Goal: Task Accomplishment & Management: Manage account settings

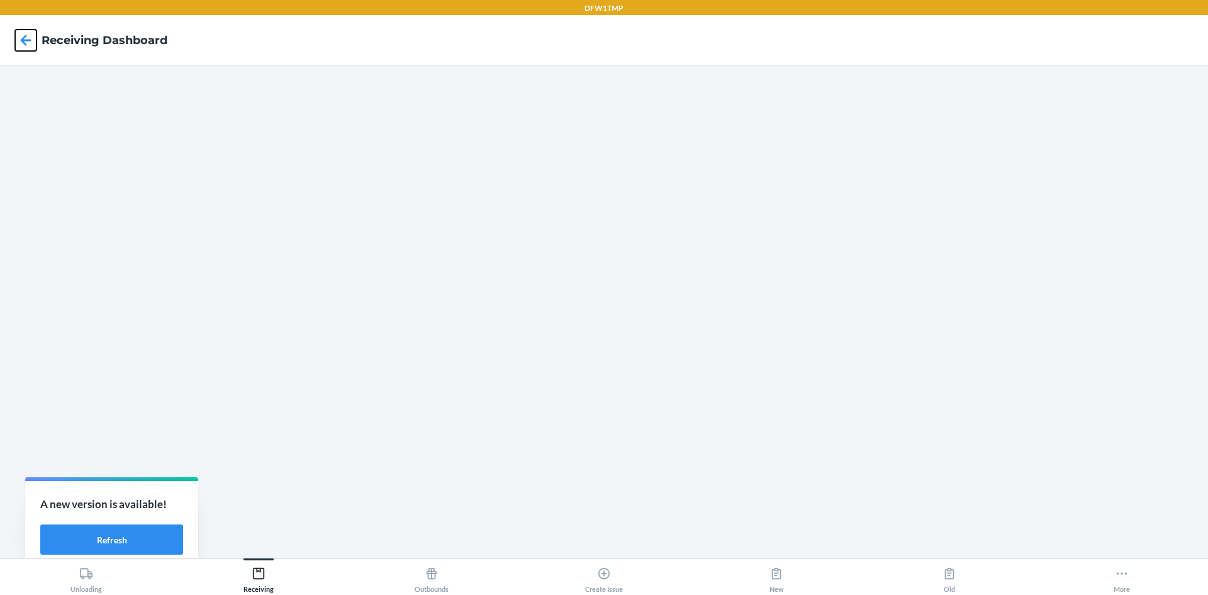
click at [18, 42] on icon at bounding box center [25, 40] width 21 height 21
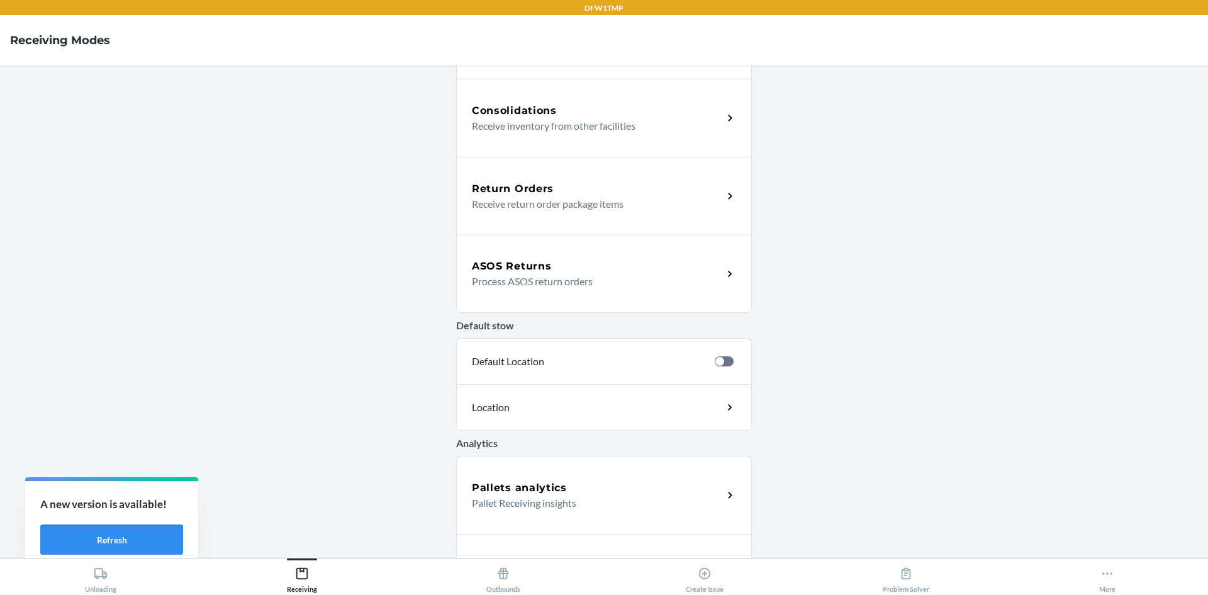
scroll to position [361, 0]
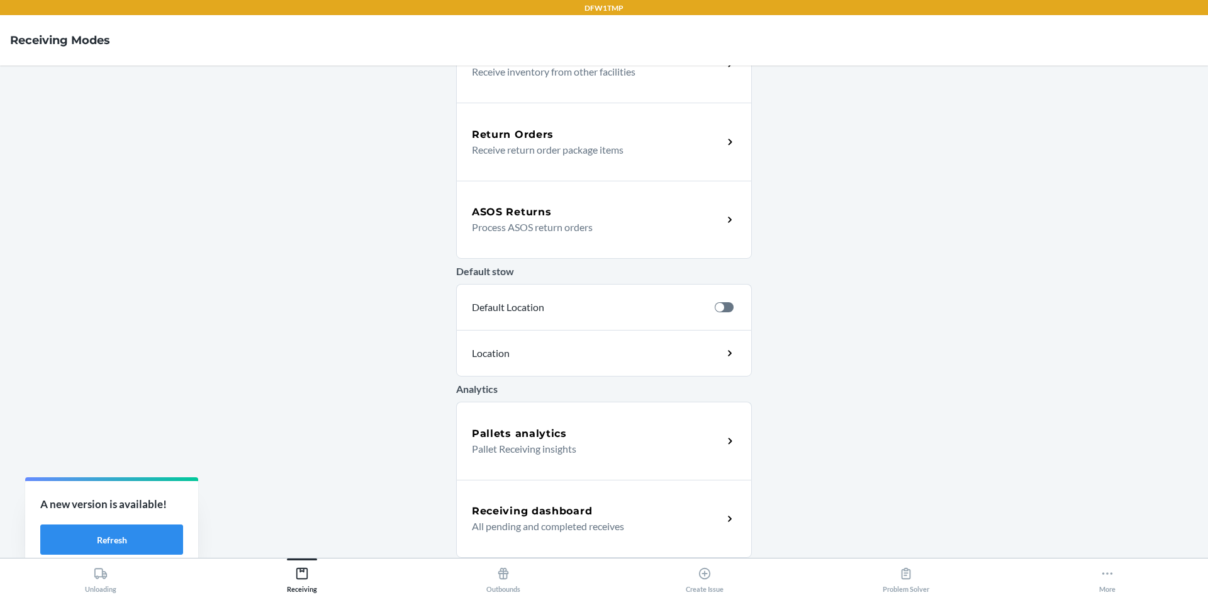
click at [578, 513] on h5 "Receiving dashboard" at bounding box center [532, 510] width 120 height 15
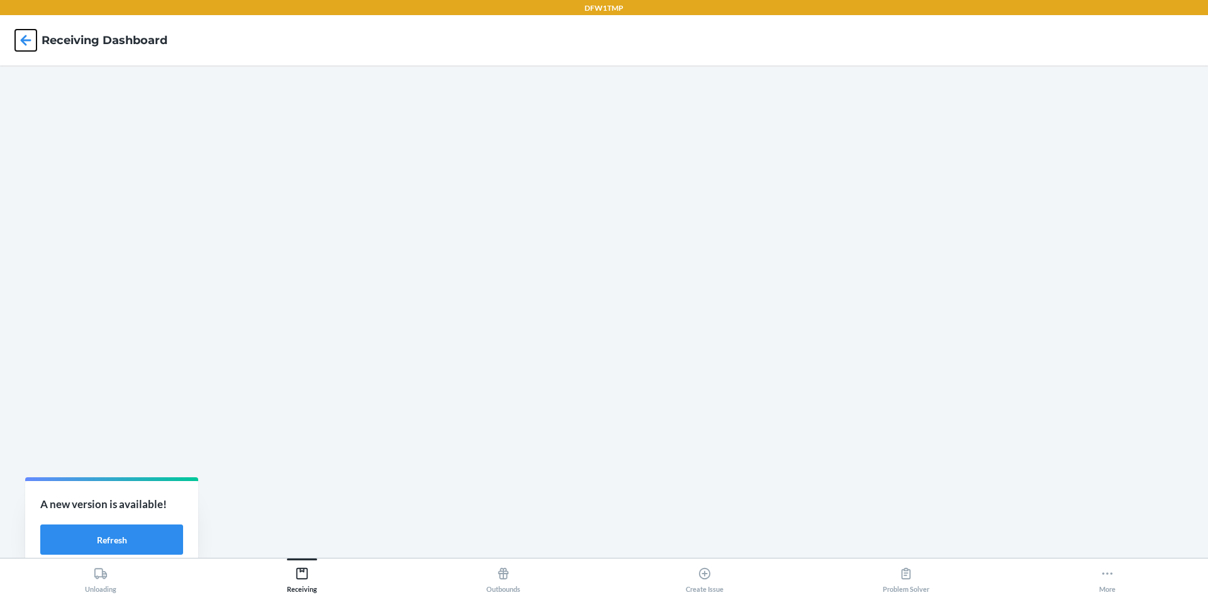
click at [26, 46] on icon at bounding box center [25, 40] width 21 height 21
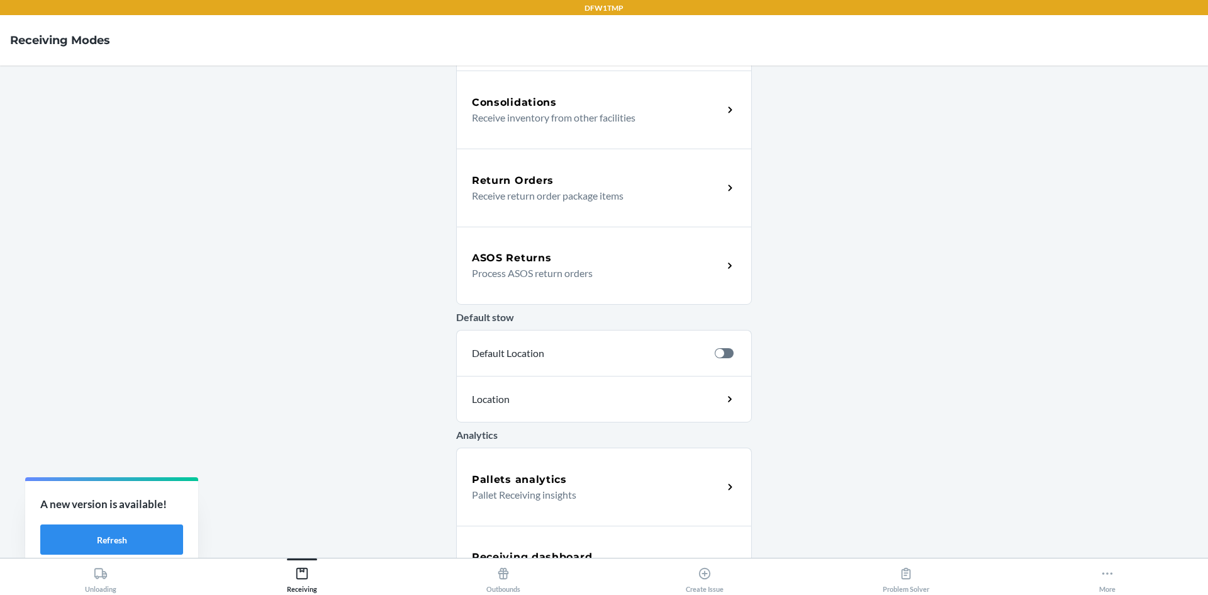
scroll to position [361, 0]
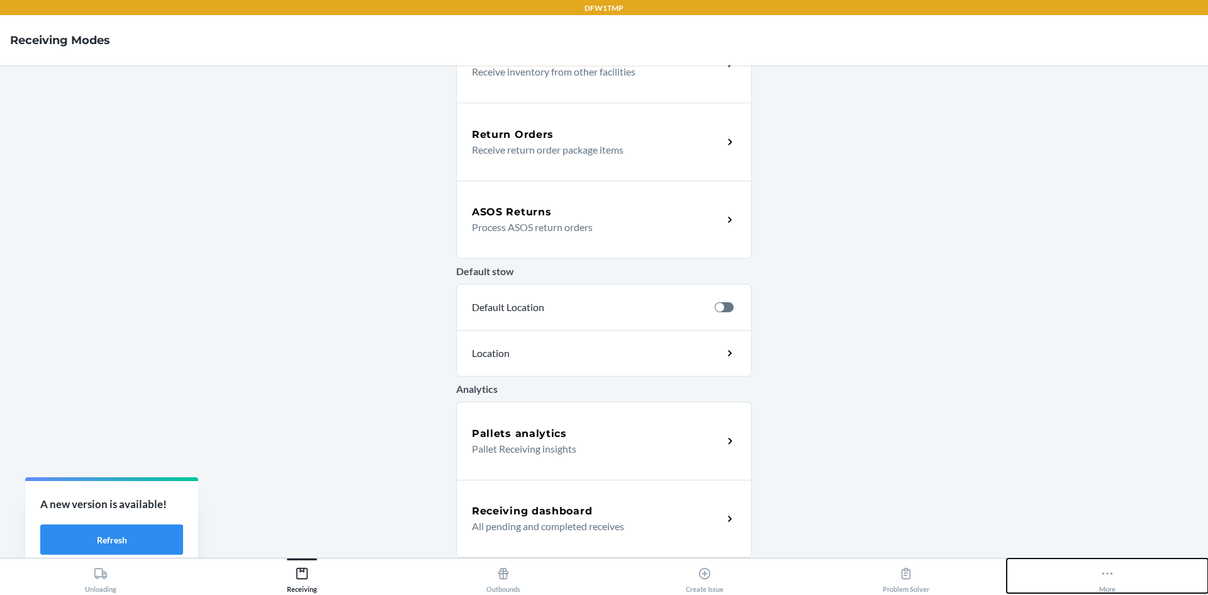
click at [1118, 565] on button "More" at bounding box center [1107, 575] width 201 height 35
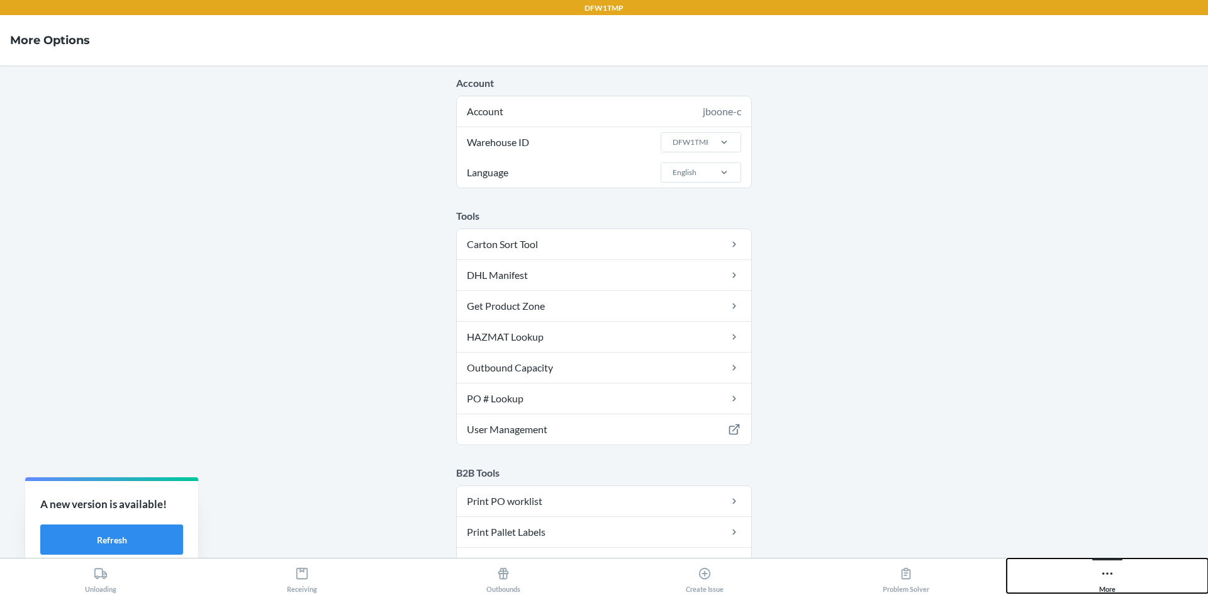
scroll to position [63, 0]
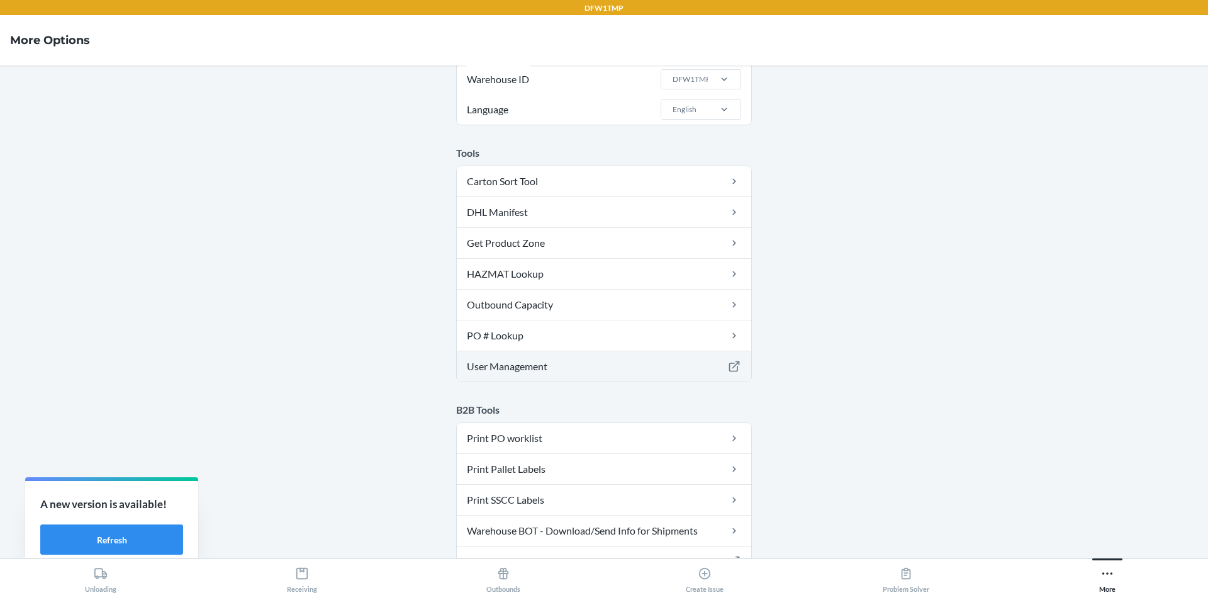
click at [656, 364] on link "User Management" at bounding box center [604, 366] width 294 height 30
